Goal: Transaction & Acquisition: Book appointment/travel/reservation

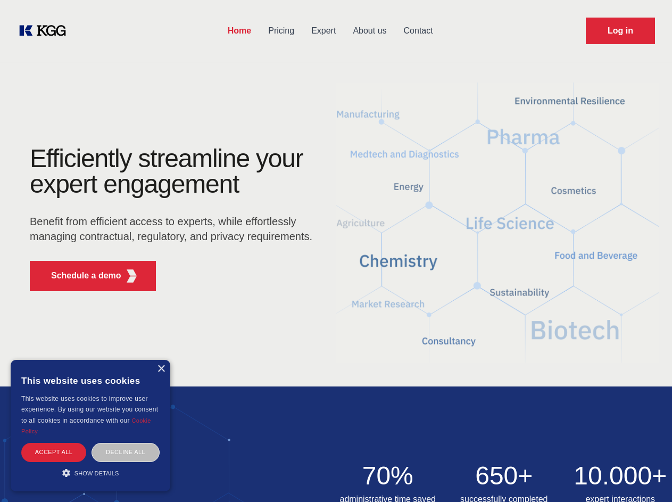
click at [336, 251] on div "Efficiently streamline your expert engagement Benefit from efficient access to …" at bounding box center [174, 223] width 323 height 154
click at [80, 276] on p "Schedule a demo" at bounding box center [86, 275] width 70 height 13
click at [161, 369] on div "× This website uses cookies This website uses cookies to improve user experienc…" at bounding box center [91, 425] width 160 height 131
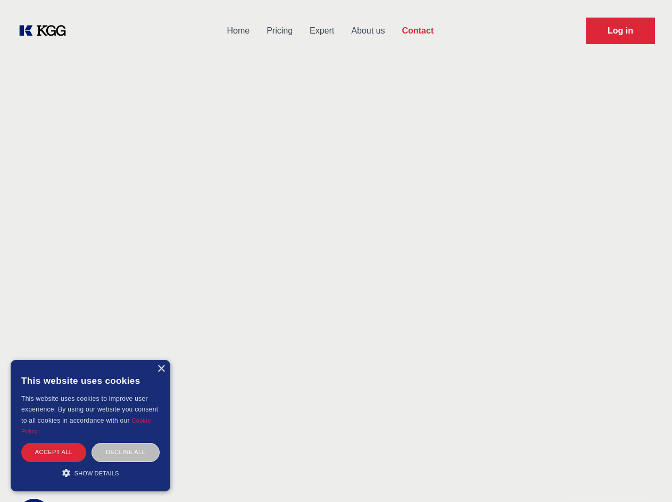
click at [54, 452] on div "Accept all" at bounding box center [53, 452] width 65 height 19
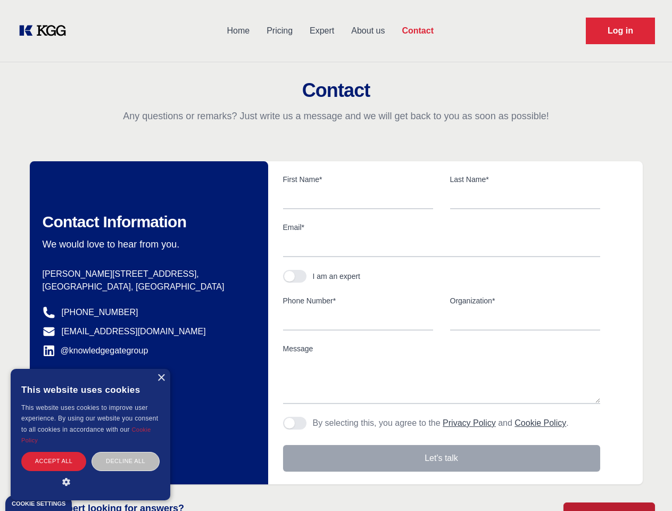
click at [126, 452] on div "Decline all" at bounding box center [125, 461] width 68 height 19
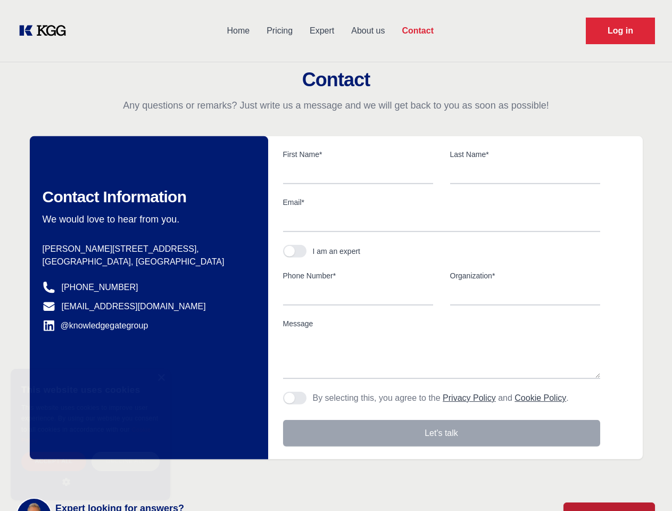
click at [90, 472] on main "Contact Any questions or remarks? Just write us a message and we will get back …" at bounding box center [336, 277] width 672 height 554
